Goal: Information Seeking & Learning: Learn about a topic

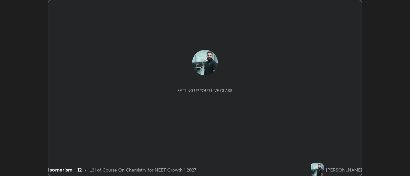
scroll to position [176, 410]
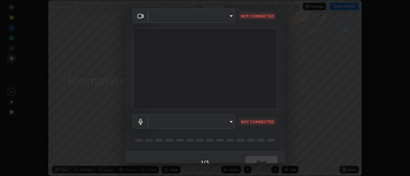
type input "985e4b1f72fc3b9494b48cef3b79fe3b682f9ae0bb15c20acfe574fe2aaad349"
type input "265cf534b138bf87f319f365071951407b00c29418ffc0cf12ee2ca8a10caa95"
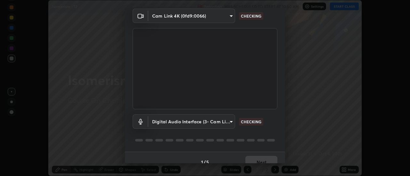
scroll to position [34, 0]
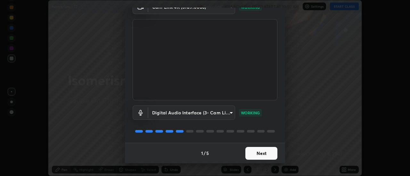
click at [261, 156] on button "Next" at bounding box center [261, 153] width 32 height 13
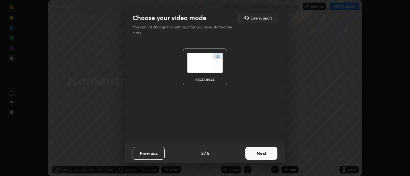
scroll to position [0, 0]
click at [262, 156] on button "Next" at bounding box center [261, 153] width 32 height 13
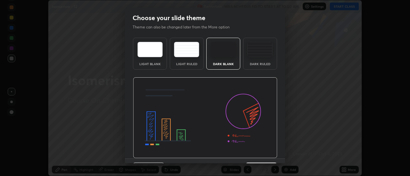
click at [265, 157] on img at bounding box center [205, 118] width 144 height 81
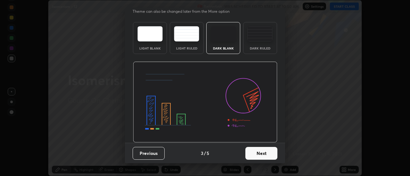
click at [263, 149] on button "Next" at bounding box center [261, 153] width 32 height 13
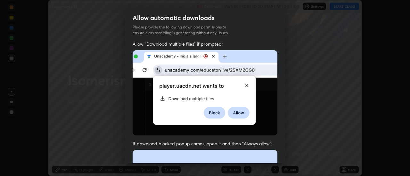
click at [258, 129] on img at bounding box center [205, 93] width 145 height 86
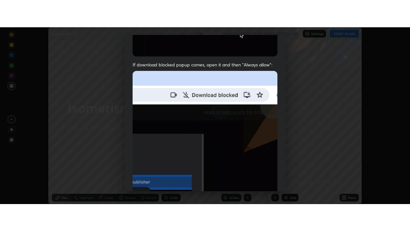
scroll to position [164, 0]
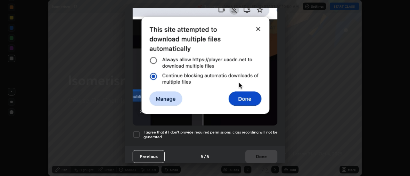
click at [272, 135] on h5 "I agree that if I don't provide required permissions, class recording will not …" at bounding box center [210, 135] width 134 height 10
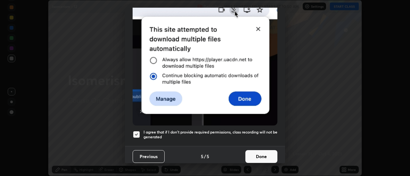
click at [264, 154] on button "Done" at bounding box center [261, 157] width 32 height 13
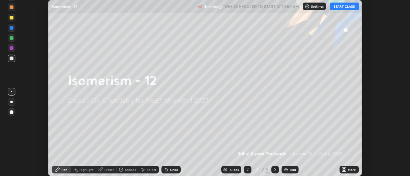
click at [345, 171] on icon at bounding box center [346, 171] width 2 height 2
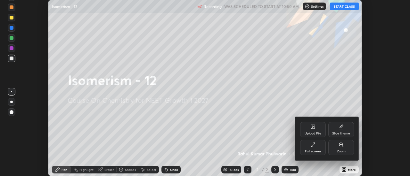
click at [323, 154] on div "Full screen" at bounding box center [313, 147] width 26 height 15
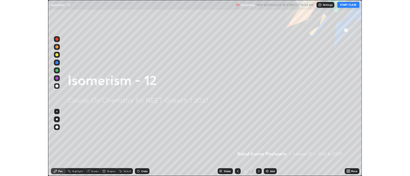
scroll to position [231, 410]
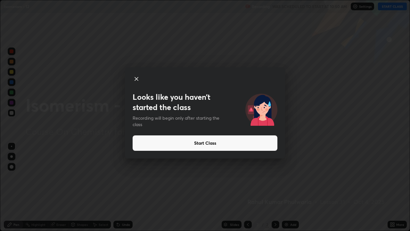
click at [265, 144] on button "Start Class" at bounding box center [205, 142] width 145 height 15
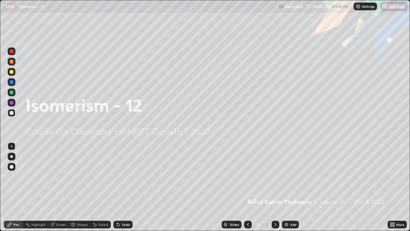
click at [284, 176] on img at bounding box center [286, 224] width 5 height 5
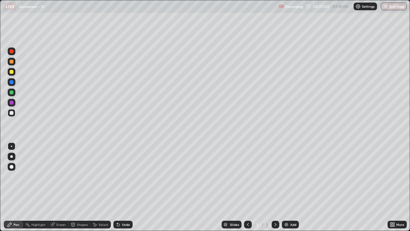
click at [119, 176] on icon at bounding box center [118, 224] width 5 height 5
click at [11, 73] on div at bounding box center [12, 72] width 4 height 4
click at [13, 113] on div at bounding box center [12, 113] width 4 height 4
click at [285, 176] on img at bounding box center [286, 224] width 5 height 5
click at [122, 176] on div "Undo" at bounding box center [126, 224] width 8 height 3
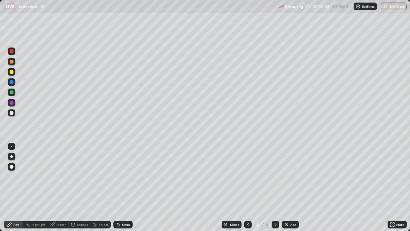
click at [121, 176] on div "Undo" at bounding box center [122, 224] width 19 height 8
click at [127, 176] on div "Undo" at bounding box center [122, 224] width 19 height 8
click at [125, 176] on div "Undo" at bounding box center [126, 224] width 8 height 3
click at [122, 176] on div "Undo" at bounding box center [126, 224] width 8 height 3
click at [129, 176] on div "Undo" at bounding box center [122, 224] width 19 height 8
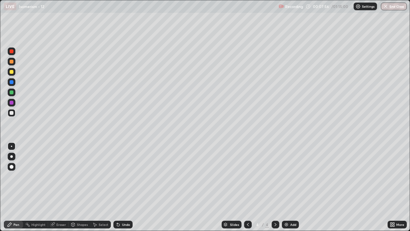
click at [130, 176] on div "Undo" at bounding box center [122, 224] width 19 height 8
click at [131, 176] on div "Undo" at bounding box center [122, 224] width 19 height 8
click at [130, 176] on div "Undo" at bounding box center [122, 224] width 19 height 8
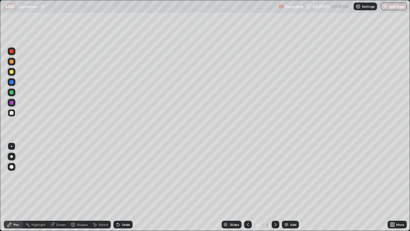
click at [285, 176] on img at bounding box center [286, 224] width 5 height 5
click at [10, 73] on div at bounding box center [12, 72] width 8 height 8
click at [10, 113] on div at bounding box center [12, 113] width 4 height 4
click at [10, 72] on div at bounding box center [12, 72] width 4 height 4
click at [12, 115] on div at bounding box center [12, 113] width 8 height 8
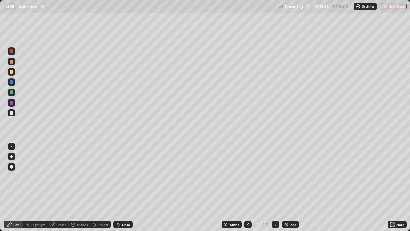
click at [11, 73] on div at bounding box center [12, 72] width 4 height 4
click at [11, 113] on div at bounding box center [12, 113] width 4 height 4
click at [284, 176] on img at bounding box center [286, 224] width 5 height 5
click at [11, 71] on div at bounding box center [12, 72] width 4 height 4
click at [123, 176] on div "Undo" at bounding box center [126, 224] width 8 height 3
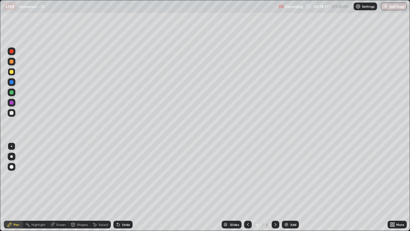
click at [120, 176] on div "Undo" at bounding box center [122, 224] width 19 height 8
click at [121, 176] on div "Undo" at bounding box center [122, 224] width 19 height 8
click at [122, 176] on div "Undo" at bounding box center [122, 224] width 19 height 8
click at [121, 176] on div "Undo" at bounding box center [122, 224] width 19 height 8
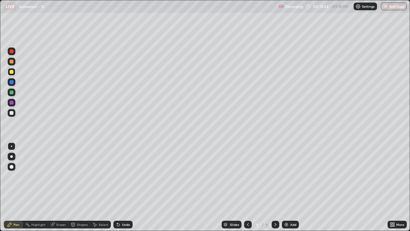
click at [11, 116] on div at bounding box center [12, 113] width 8 height 8
click at [11, 73] on div at bounding box center [12, 72] width 4 height 4
click at [10, 111] on div at bounding box center [12, 113] width 4 height 4
click at [286, 176] on img at bounding box center [286, 224] width 5 height 5
click at [12, 73] on div at bounding box center [12, 72] width 4 height 4
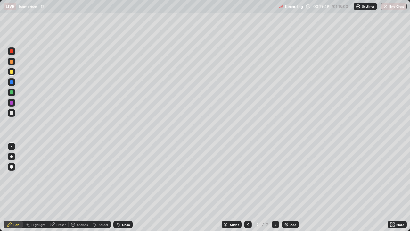
click at [10, 114] on div at bounding box center [12, 113] width 4 height 4
click at [9, 71] on div at bounding box center [12, 72] width 8 height 8
click at [11, 112] on div at bounding box center [12, 113] width 4 height 4
click at [12, 71] on div at bounding box center [12, 72] width 4 height 4
click at [11, 114] on div at bounding box center [12, 113] width 4 height 4
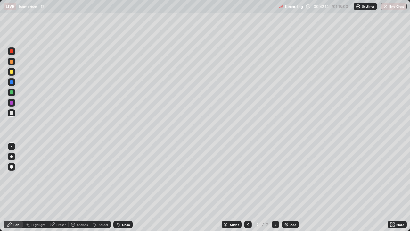
click at [287, 176] on img at bounding box center [286, 224] width 5 height 5
click at [117, 176] on icon at bounding box center [118, 224] width 3 height 3
click at [13, 73] on div at bounding box center [12, 72] width 4 height 4
click at [248, 176] on icon at bounding box center [248, 224] width 2 height 3
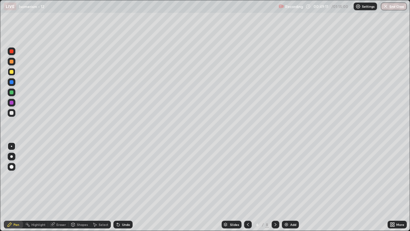
click at [248, 176] on icon at bounding box center [247, 224] width 5 height 5
click at [247, 176] on icon at bounding box center [248, 224] width 2 height 3
click at [247, 176] on icon at bounding box center [247, 224] width 5 height 5
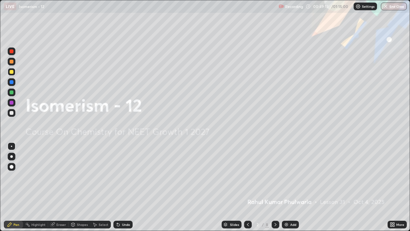
click at [274, 176] on icon at bounding box center [275, 224] width 5 height 5
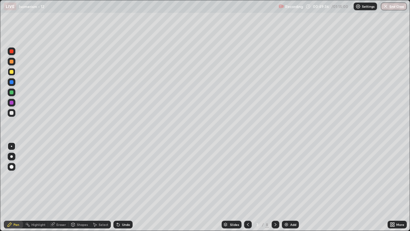
click at [274, 176] on icon at bounding box center [275, 224] width 5 height 5
click at [275, 176] on icon at bounding box center [275, 224] width 5 height 5
click at [273, 176] on icon at bounding box center [275, 224] width 5 height 5
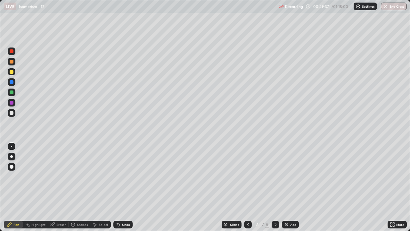
click at [274, 176] on icon at bounding box center [275, 224] width 5 height 5
click at [11, 62] on div at bounding box center [12, 62] width 4 height 4
click at [11, 114] on div at bounding box center [12, 113] width 4 height 4
click at [287, 176] on img at bounding box center [286, 224] width 5 height 5
click at [12, 72] on div at bounding box center [12, 72] width 4 height 4
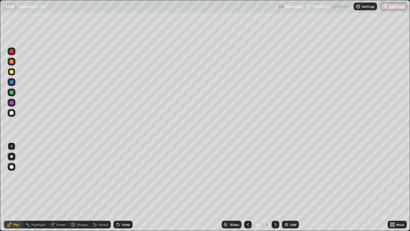
click at [11, 113] on div at bounding box center [12, 113] width 4 height 4
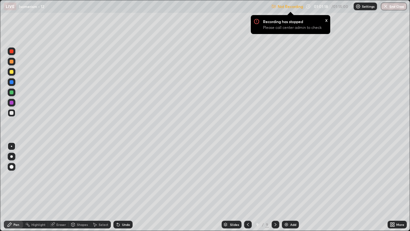
click at [359, 8] on img at bounding box center [357, 6] width 5 height 5
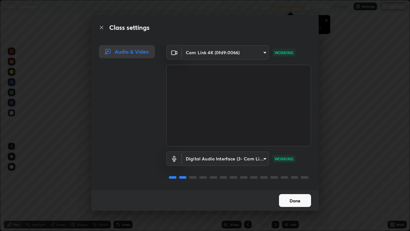
click at [293, 176] on button "Done" at bounding box center [295, 200] width 32 height 13
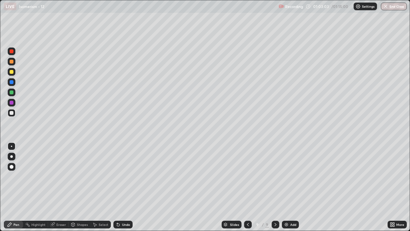
click at [285, 176] on img at bounding box center [286, 224] width 5 height 5
click at [57, 176] on div "Eraser" at bounding box center [61, 224] width 10 height 3
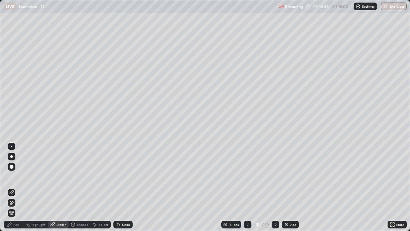
click at [16, 176] on div "Pen" at bounding box center [16, 224] width 6 height 3
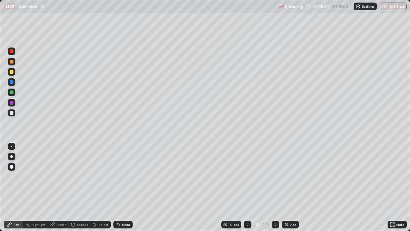
click at [118, 176] on icon at bounding box center [118, 224] width 3 height 3
click at [118, 176] on icon at bounding box center [118, 224] width 5 height 5
click at [118, 176] on icon at bounding box center [118, 224] width 3 height 3
click at [11, 72] on div at bounding box center [12, 72] width 4 height 4
click at [56, 176] on div "Eraser" at bounding box center [61, 224] width 10 height 3
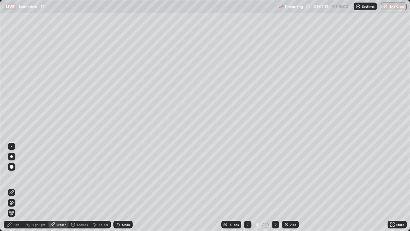
click at [18, 176] on div "Pen" at bounding box center [16, 224] width 6 height 3
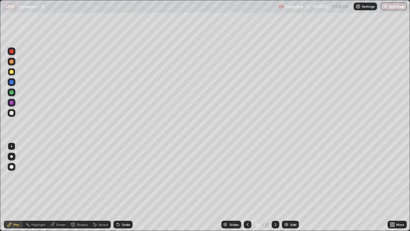
click at [62, 176] on div "Eraser" at bounding box center [61, 224] width 10 height 3
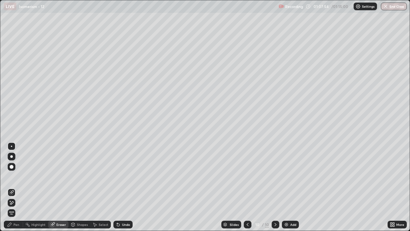
click at [16, 176] on div "Pen" at bounding box center [16, 224] width 6 height 3
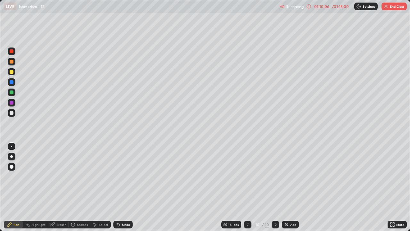
click at [12, 113] on div at bounding box center [12, 113] width 4 height 4
click at [14, 74] on div at bounding box center [12, 72] width 8 height 8
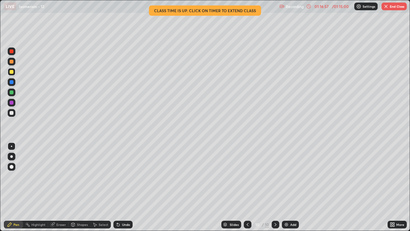
click at [386, 8] on img "button" at bounding box center [385, 6] width 5 height 5
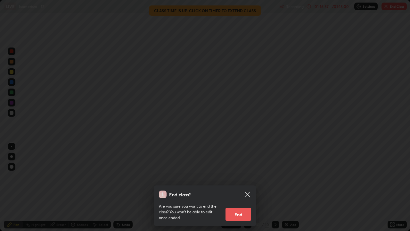
click at [238, 176] on button "End" at bounding box center [238, 214] width 26 height 13
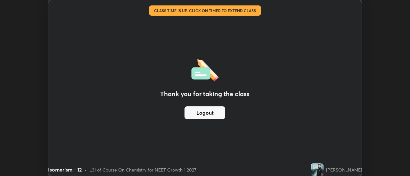
scroll to position [31850, 31616]
